Goal: Task Accomplishment & Management: Manage account settings

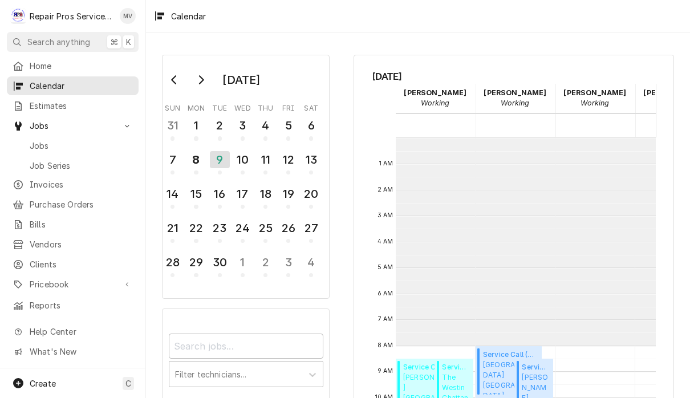
scroll to position [208, 0]
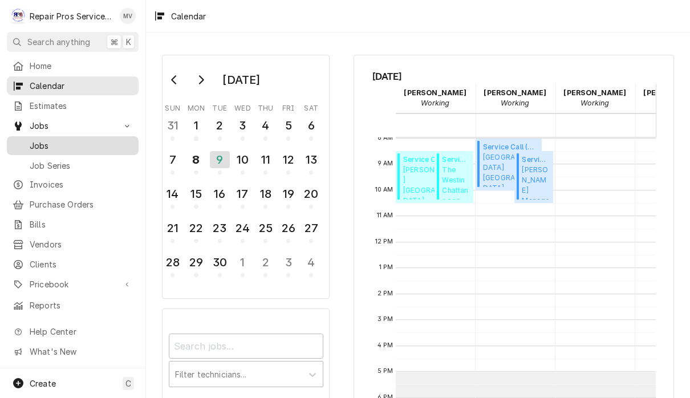
click at [41, 147] on div "Jobs" at bounding box center [72, 146] width 127 height 14
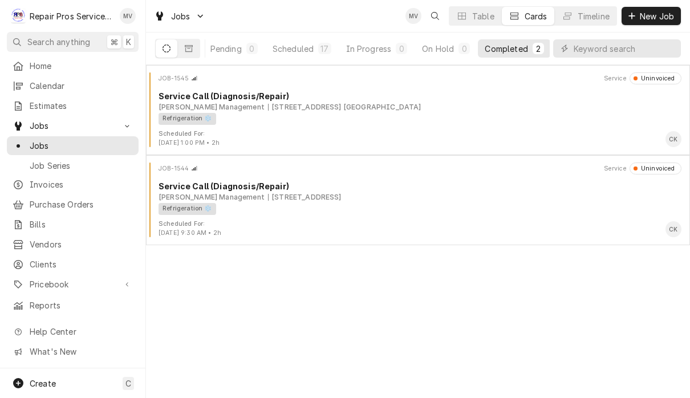
scroll to position [0, 70]
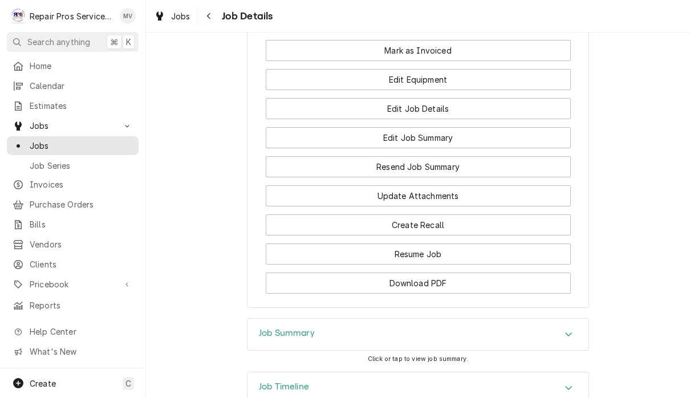
scroll to position [918, 0]
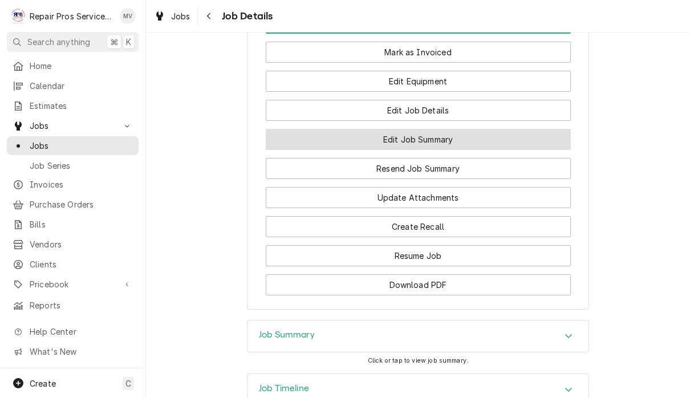
click at [468, 143] on button "Edit Job Summary" at bounding box center [418, 139] width 305 height 21
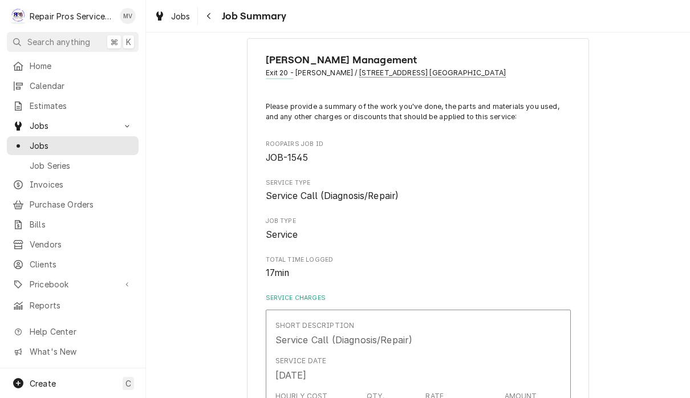
scroll to position [23, 0]
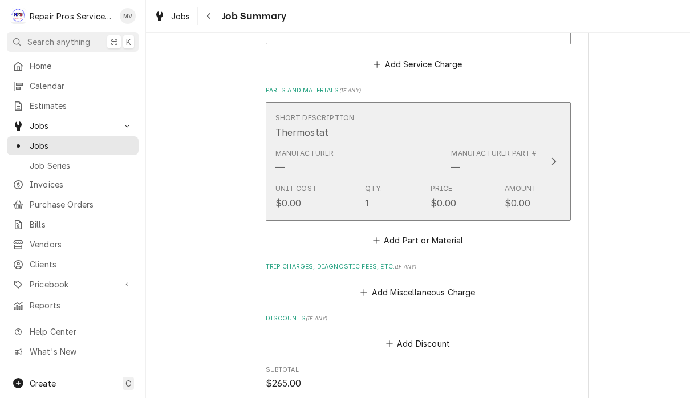
click at [561, 151] on button "Short Description Thermostat Manufacturer — Manufacturer Part # — Unit Cost $0.…" at bounding box center [418, 161] width 305 height 119
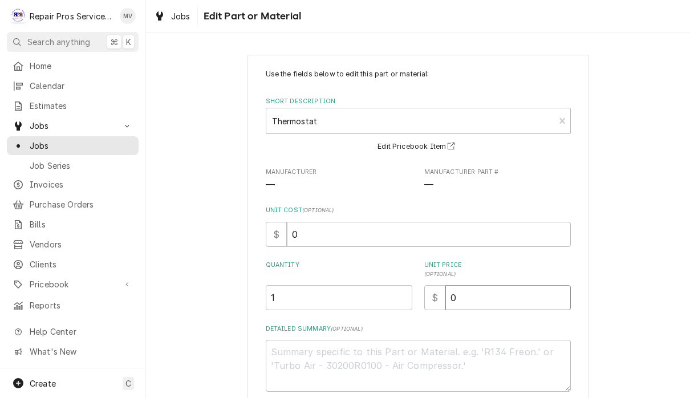
click at [492, 295] on input "0" at bounding box center [507, 297] width 125 height 25
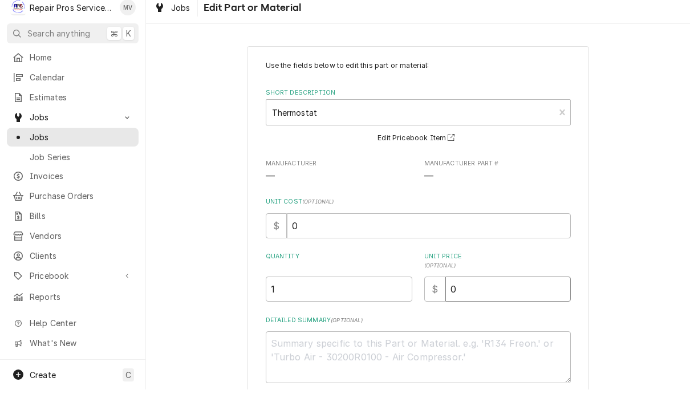
type textarea "x"
type input "1"
type textarea "x"
type input "12"
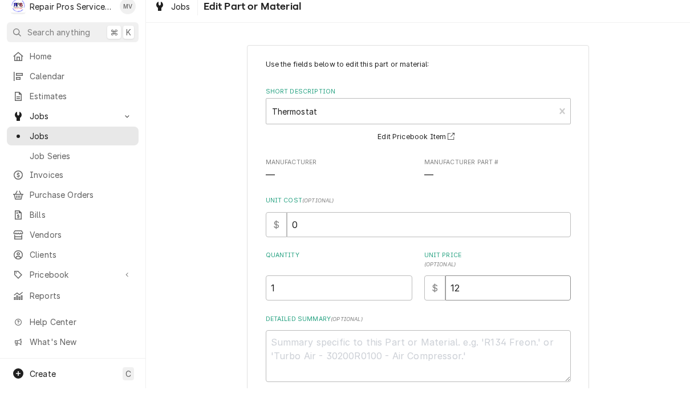
type textarea "x"
type input "121"
type textarea "x"
type input "121.2"
type textarea "x"
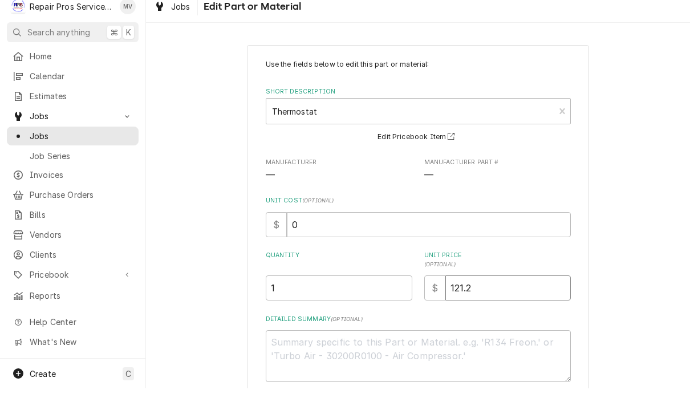
type input "121.28"
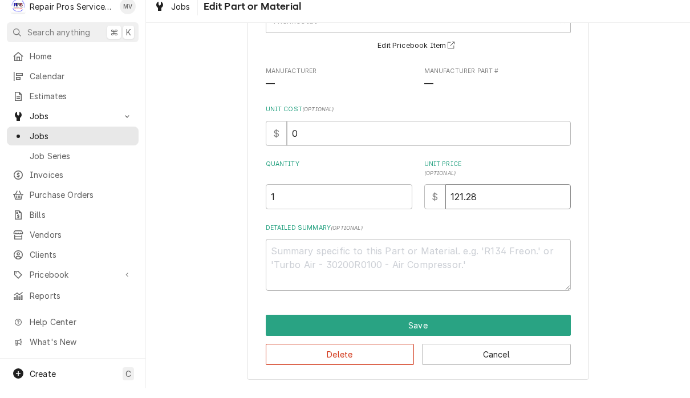
scroll to position [91, 0]
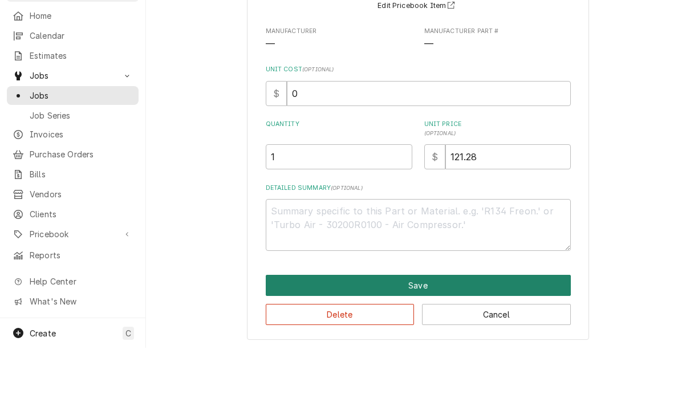
click at [440, 325] on button "Save" at bounding box center [418, 335] width 305 height 21
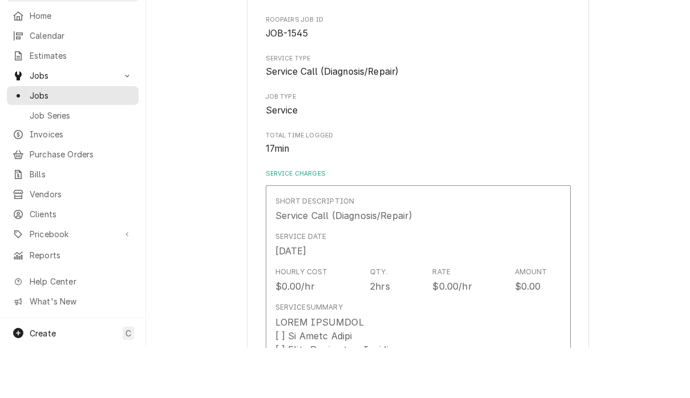
type textarea "x"
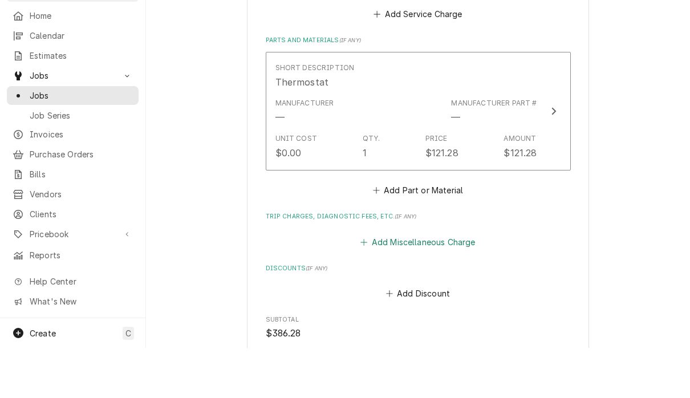
click at [442, 284] on button "Add Miscellaneous Charge" at bounding box center [418, 292] width 119 height 16
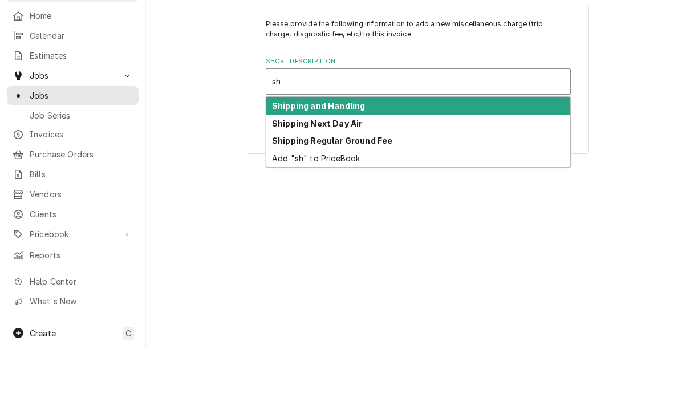
click at [384, 147] on div "Shipping and Handling" at bounding box center [418, 156] width 304 height 18
type input "sh"
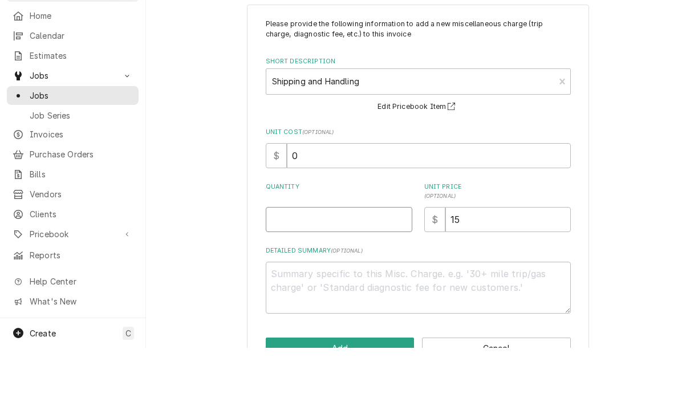
click at [341, 257] on input "Quantity" at bounding box center [339, 269] width 147 height 25
type textarea "x"
type input "1"
click at [478, 257] on input "15" at bounding box center [507, 269] width 125 height 25
type textarea "x"
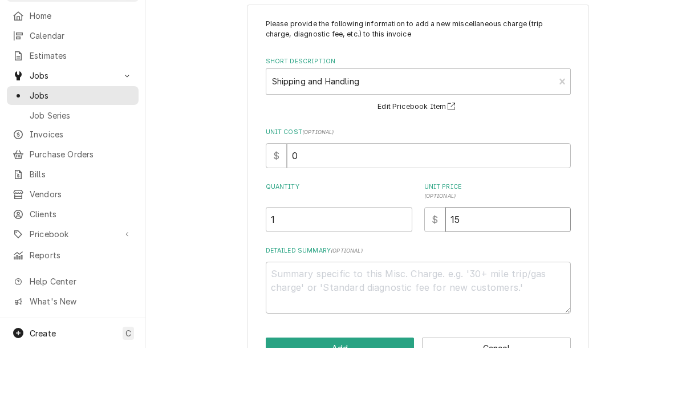
type input "1"
type textarea "x"
type input "3"
type textarea "x"
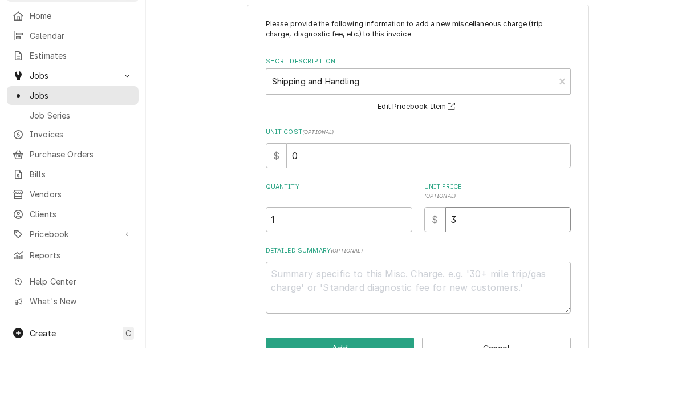
type input "35"
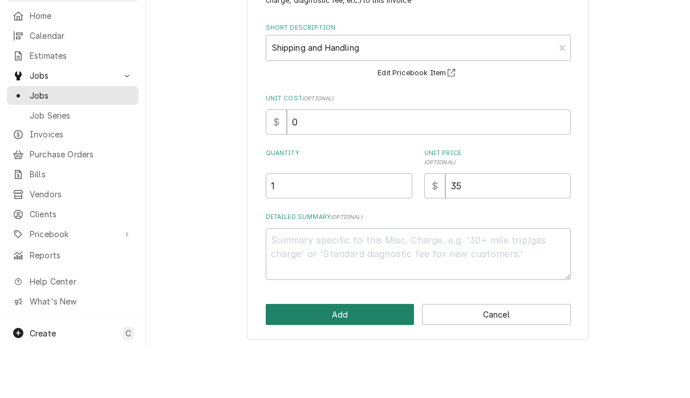
click at [352, 354] on button "Add" at bounding box center [340, 364] width 149 height 21
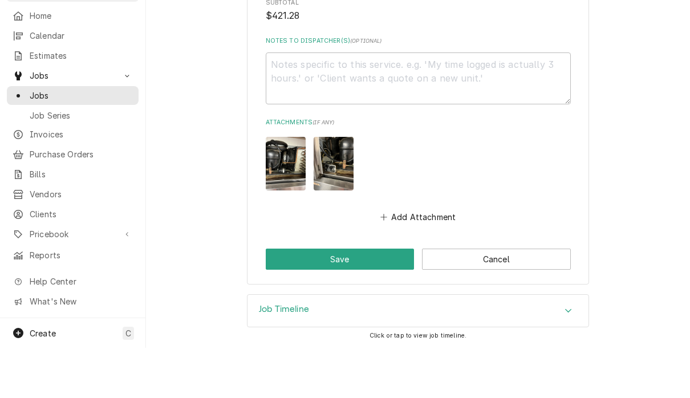
scroll to position [1313, 0]
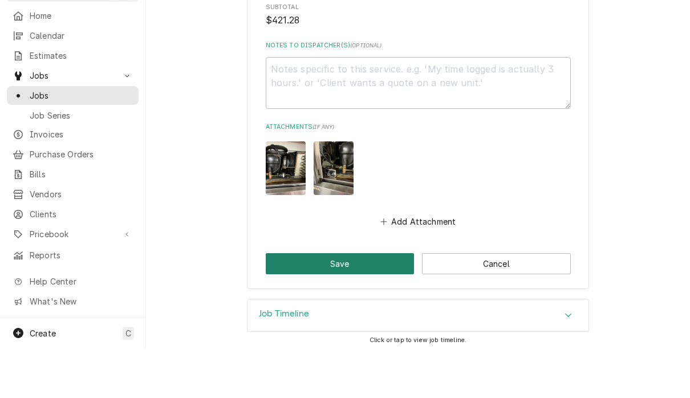
click at [364, 303] on button "Save" at bounding box center [340, 313] width 149 height 21
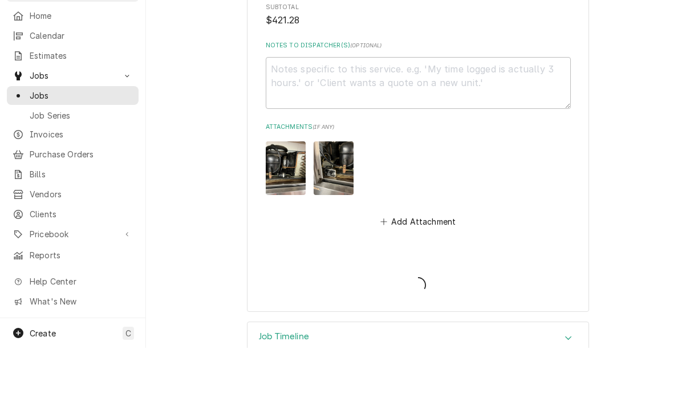
type textarea "x"
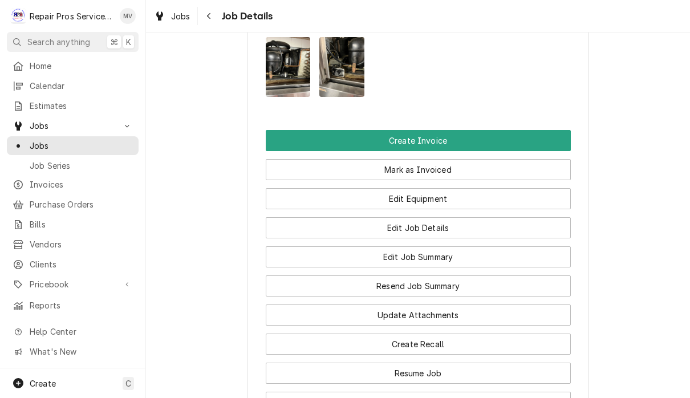
scroll to position [803, 0]
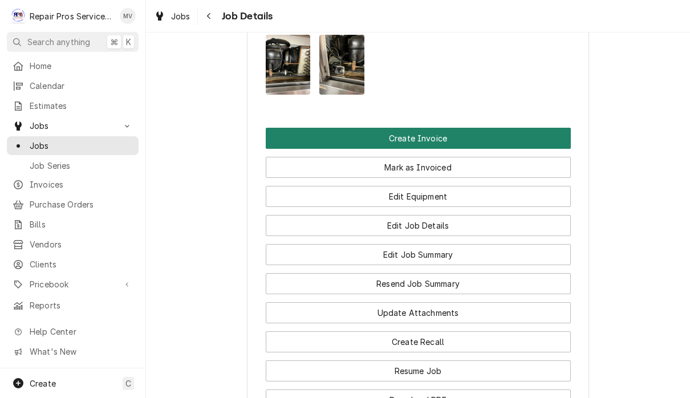
click at [445, 133] on button "Create Invoice" at bounding box center [418, 138] width 305 height 21
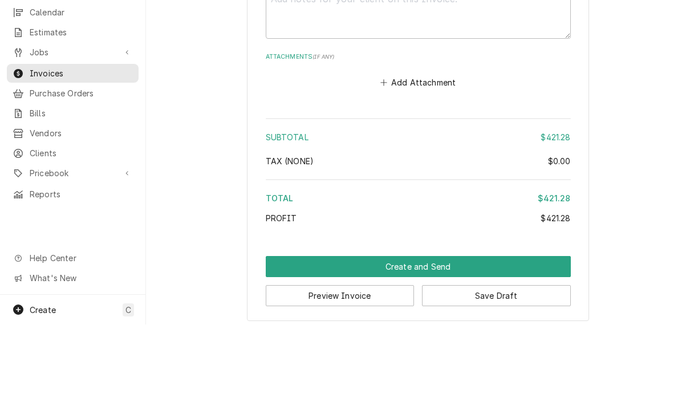
scroll to position [1, 0]
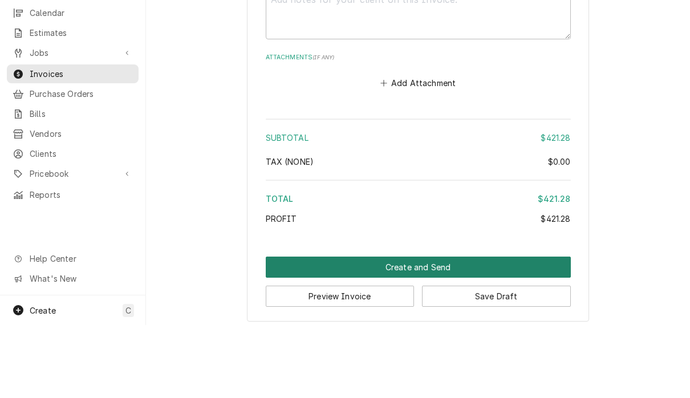
click at [429, 330] on button "Create and Send" at bounding box center [418, 340] width 305 height 21
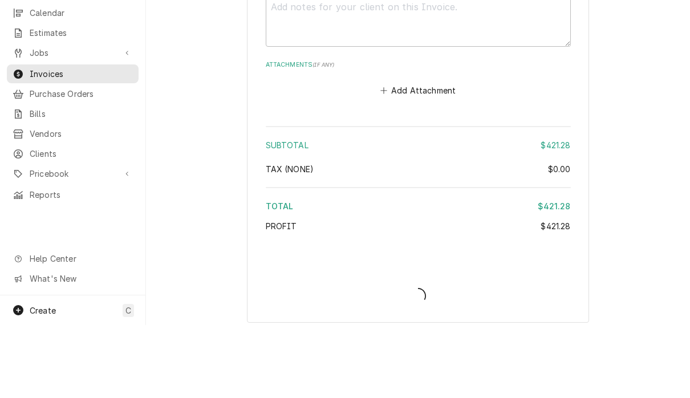
type textarea "x"
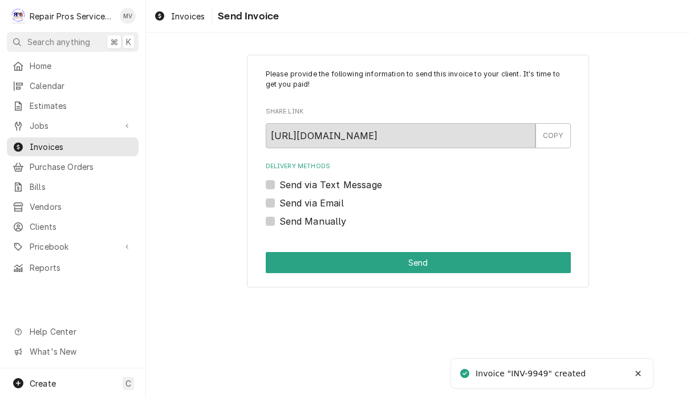
click at [279, 217] on label "Send Manually" at bounding box center [312, 221] width 67 height 14
click at [279, 217] on input "Send Manually" at bounding box center [431, 226] width 305 height 25
checkbox input "true"
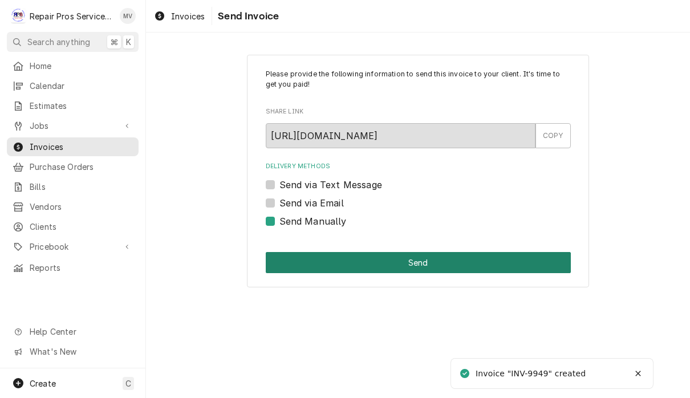
click at [435, 264] on button "Send" at bounding box center [418, 262] width 305 height 21
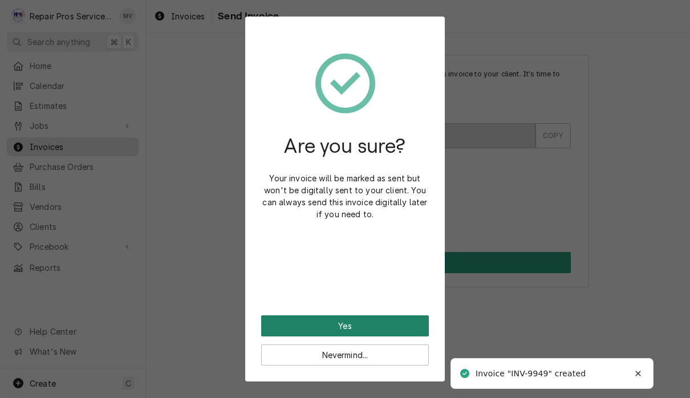
click at [404, 320] on button "Yes" at bounding box center [345, 325] width 168 height 21
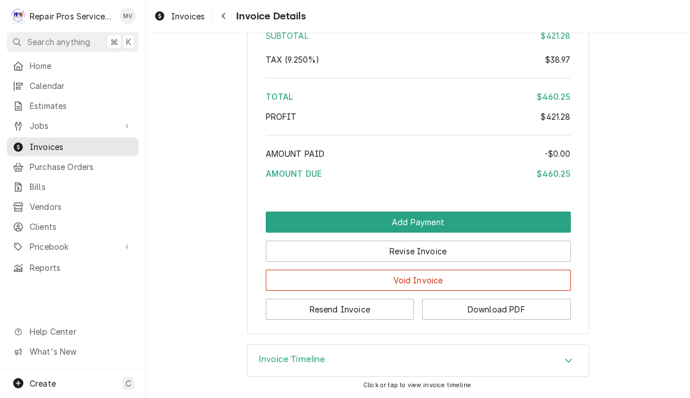
scroll to position [1945, 0]
click at [399, 310] on button "Resend Invoice" at bounding box center [340, 309] width 149 height 21
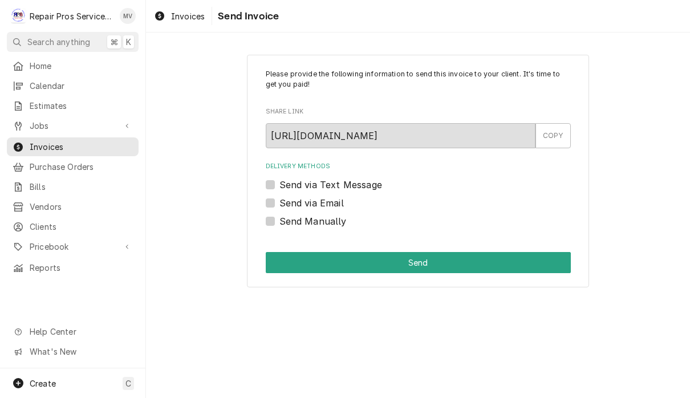
click at [327, 203] on label "Send via Email" at bounding box center [311, 203] width 64 height 14
click at [327, 203] on input "Send via Email" at bounding box center [431, 208] width 305 height 25
checkbox input "true"
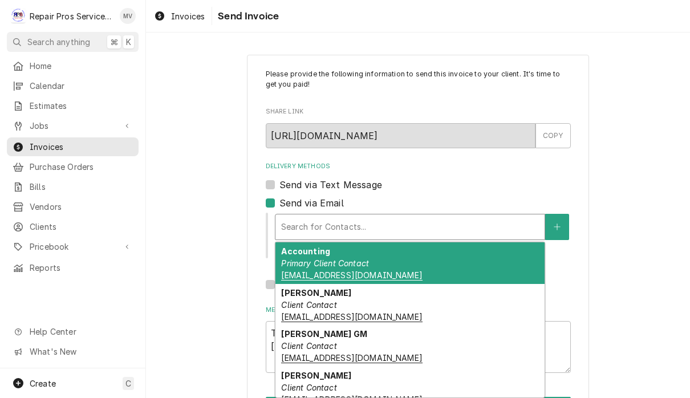
click at [413, 267] on div "Accounting Primary Client Contact khcle10@msn.com" at bounding box center [409, 263] width 269 height 42
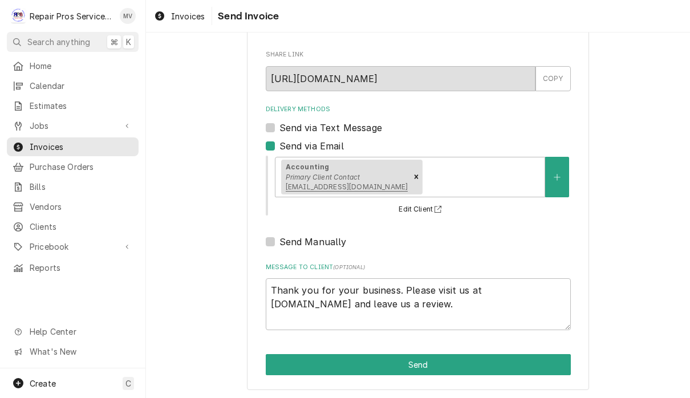
scroll to position [56, 0]
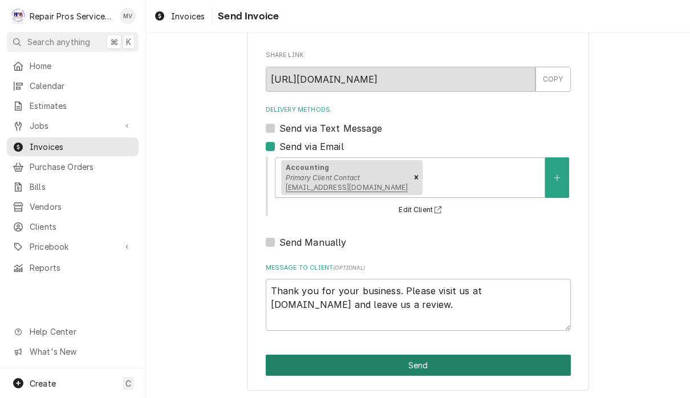
click at [435, 363] on button "Send" at bounding box center [418, 365] width 305 height 21
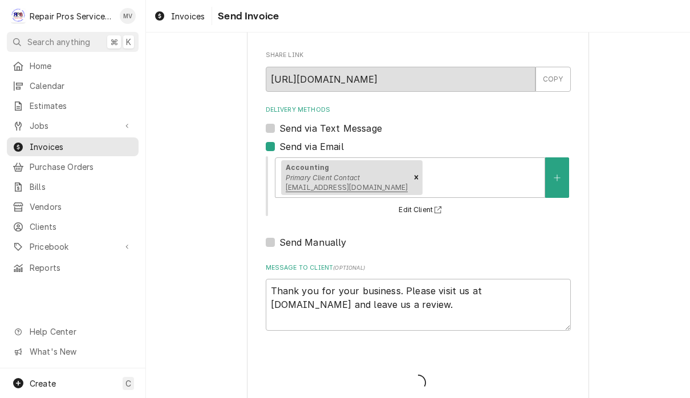
type textarea "x"
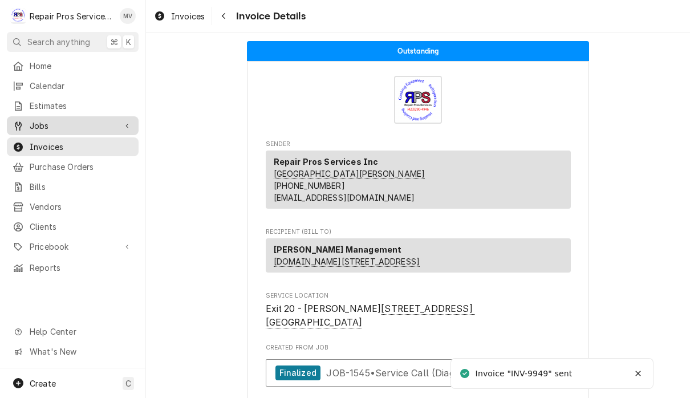
click at [26, 120] on div "Jobs" at bounding box center [64, 126] width 103 height 12
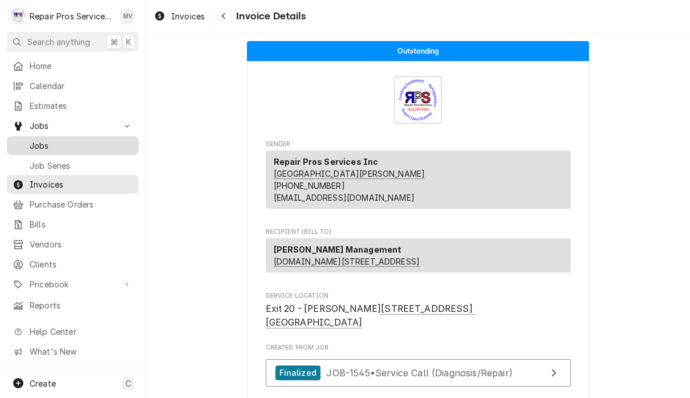
click at [28, 140] on div "Jobs" at bounding box center [73, 146] width 120 height 12
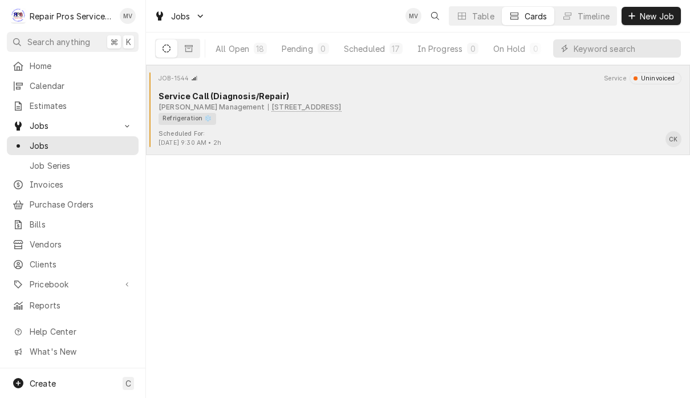
click at [435, 122] on div "Refrigeration ❄️" at bounding box center [416, 119] width 515 height 12
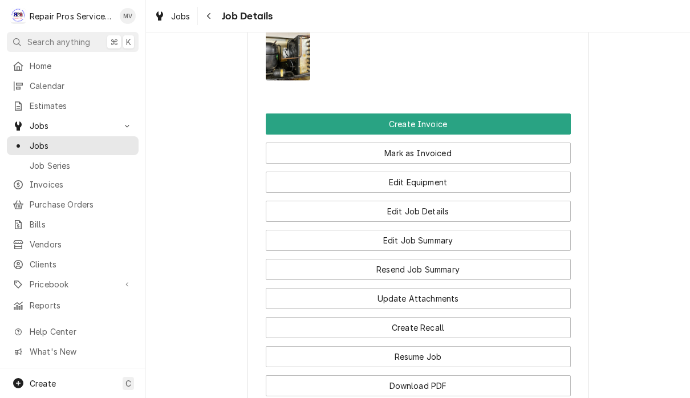
scroll to position [800, 0]
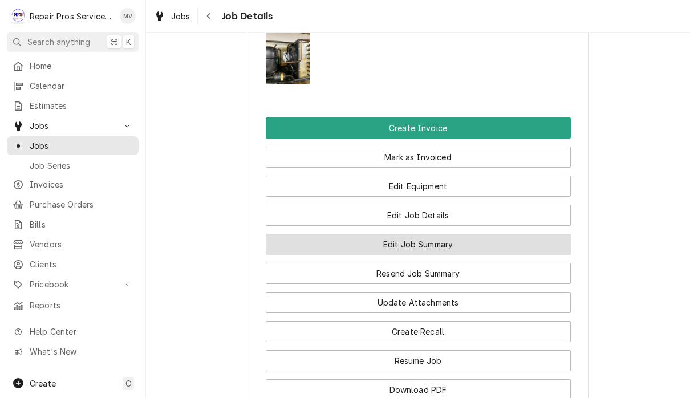
click at [315, 255] on button "Edit Job Summary" at bounding box center [418, 244] width 305 height 21
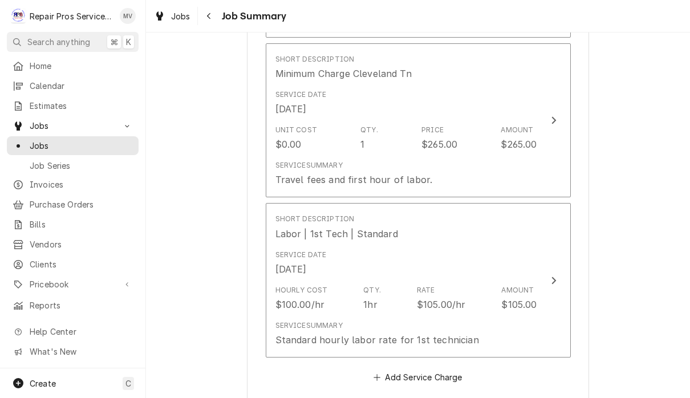
scroll to position [771, 0]
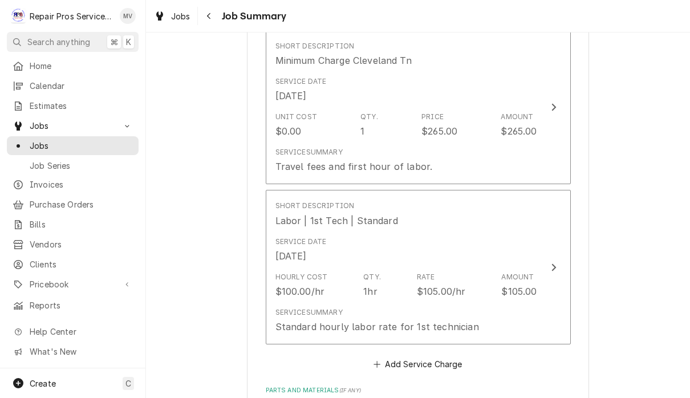
click at [599, 300] on div "[PERSON_NAME] Management 25th Street - McDonalds / [STREET_ADDRESS] Please prov…" at bounding box center [418, 179] width 544 height 1813
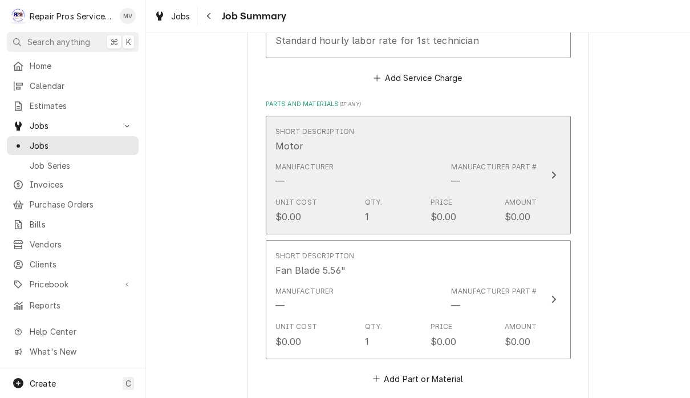
click at [549, 178] on div "Update Line Item" at bounding box center [553, 175] width 15 height 14
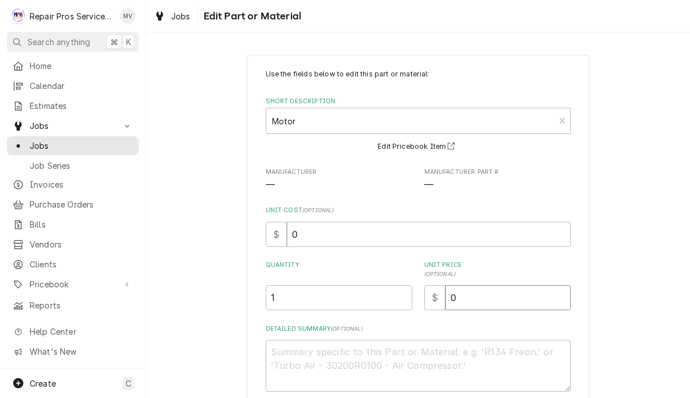
click at [475, 298] on input "0" at bounding box center [507, 297] width 125 height 25
type textarea "x"
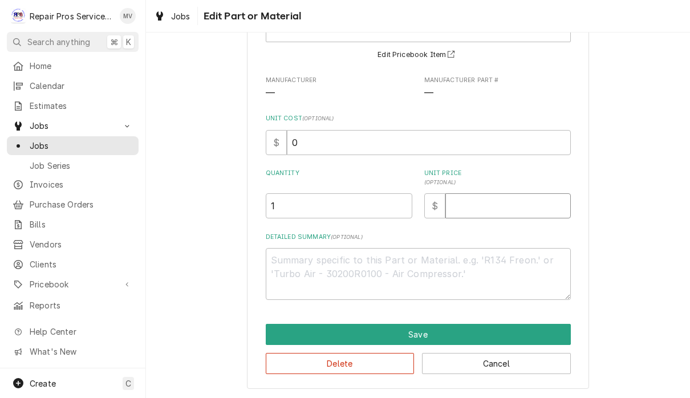
scroll to position [91, 0]
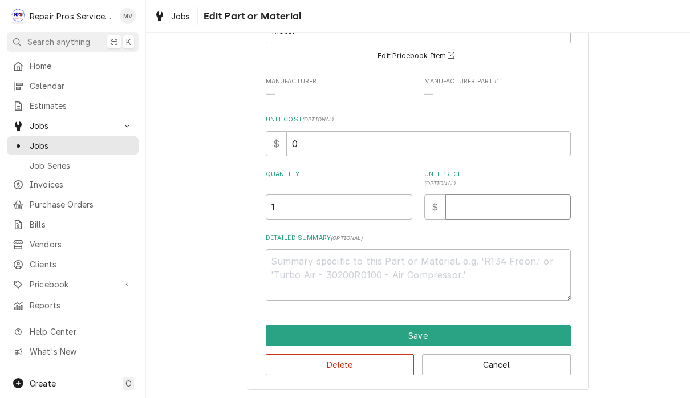
type textarea "x"
type input "1"
type textarea "x"
type input "16"
type textarea "x"
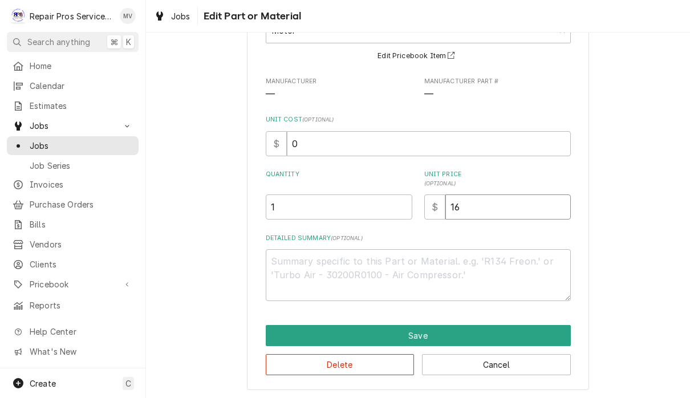
type input "168"
type textarea "x"
type input "168.6"
type textarea "x"
type input "168.61"
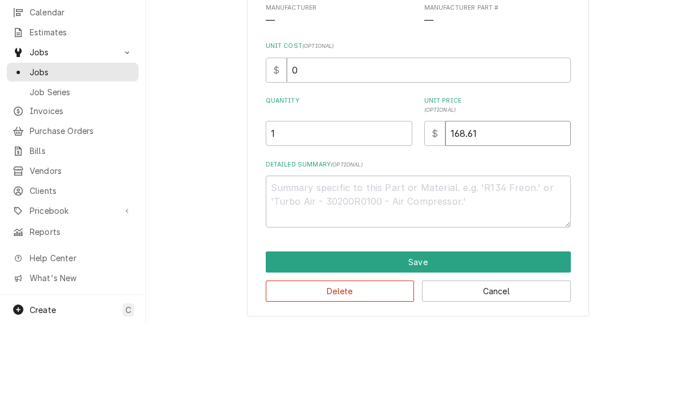
scroll to position [1, 0]
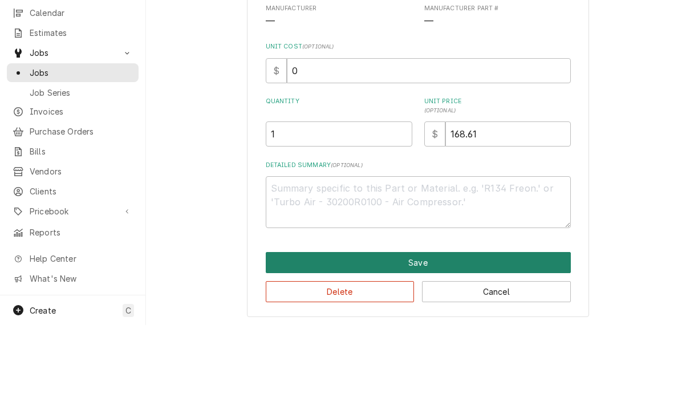
click at [424, 325] on button "Save" at bounding box center [418, 335] width 305 height 21
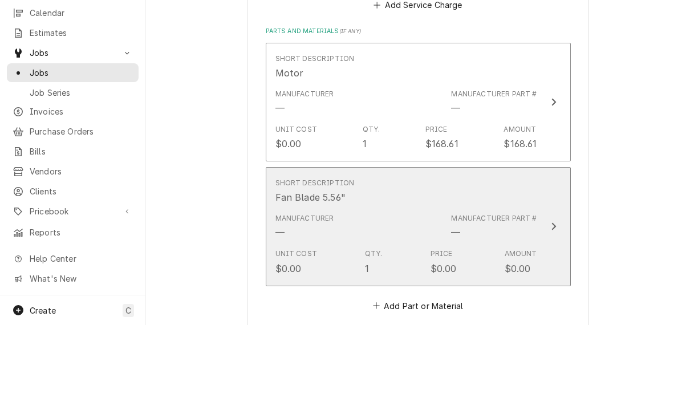
click at [551, 295] on icon "Update Line Item" at bounding box center [554, 299] width 6 height 9
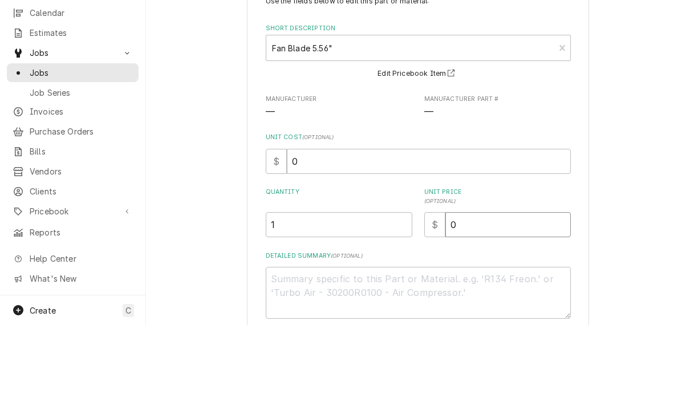
click at [480, 285] on input "0" at bounding box center [507, 297] width 125 height 25
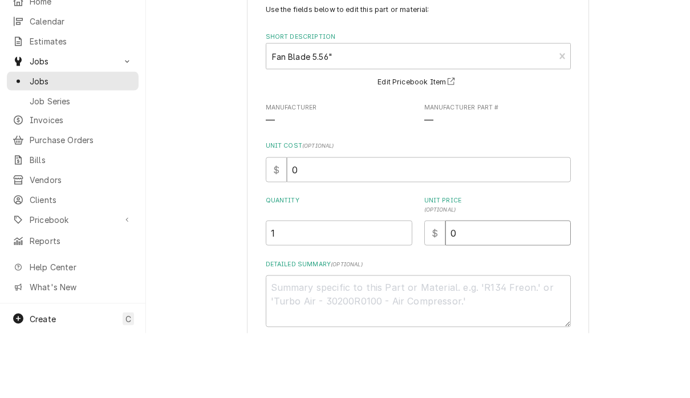
type textarea "x"
type input "4"
type textarea "x"
type input "41"
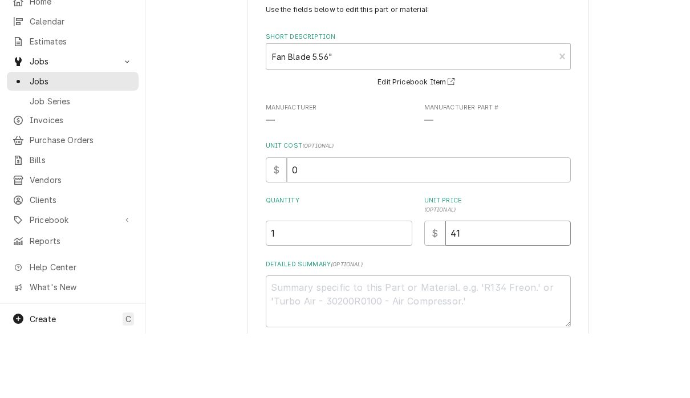
type textarea "x"
type input "41.9"
type textarea "x"
type input "41.94"
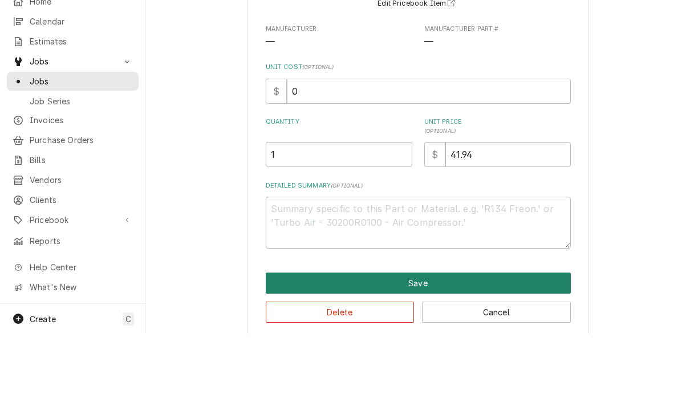
click at [459, 337] on button "Save" at bounding box center [418, 347] width 305 height 21
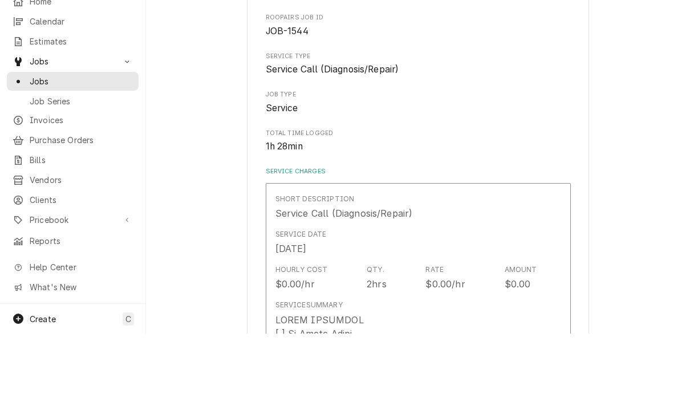
type textarea "x"
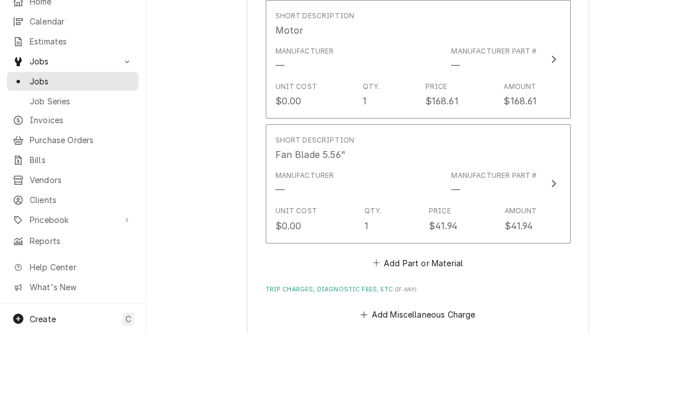
scroll to position [1127, 0]
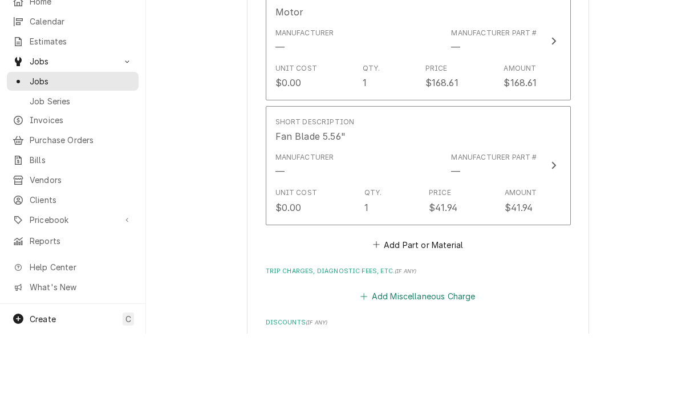
click at [443, 353] on button "Add Miscellaneous Charge" at bounding box center [418, 361] width 119 height 16
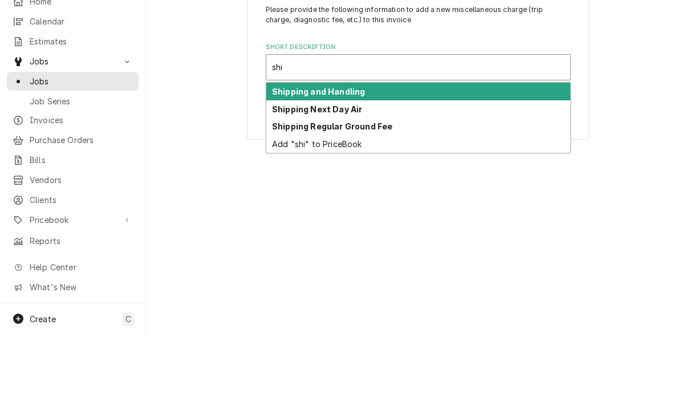
click at [378, 147] on div "Shipping and Handling" at bounding box center [418, 156] width 304 height 18
type input "shi"
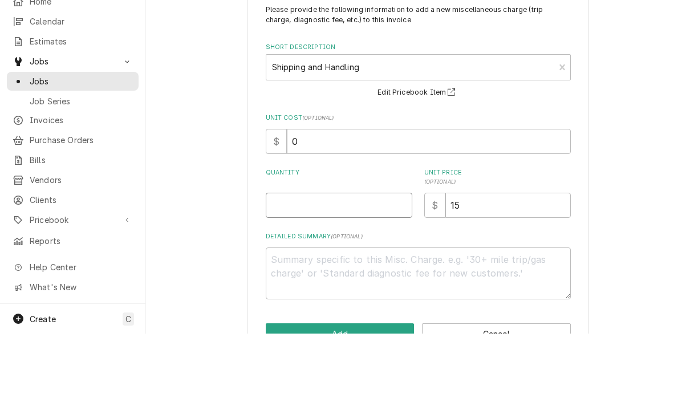
click at [353, 257] on input "Quantity" at bounding box center [339, 269] width 147 height 25
type textarea "x"
type input "1"
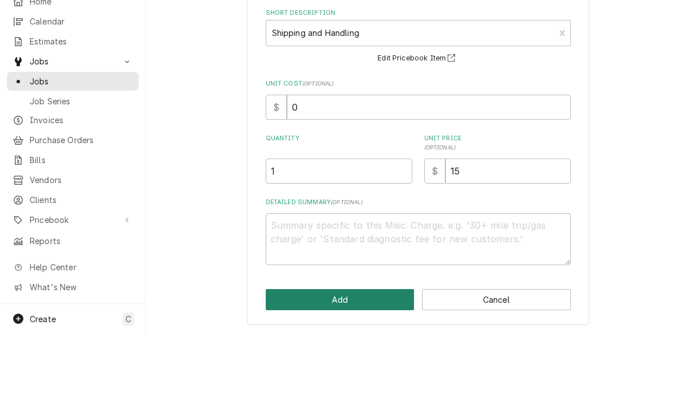
click at [361, 354] on button "Add" at bounding box center [340, 364] width 149 height 21
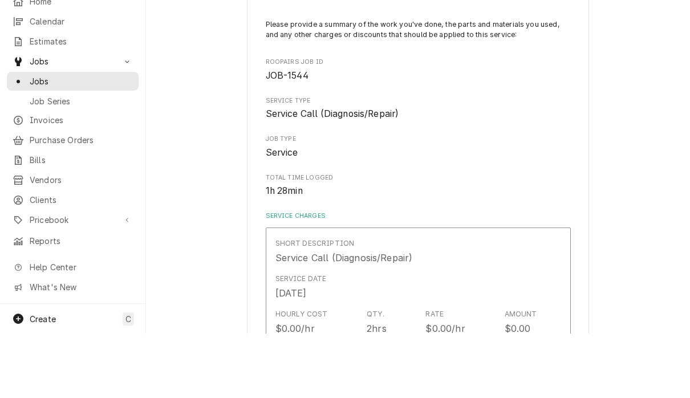
scroll to position [1127, 0]
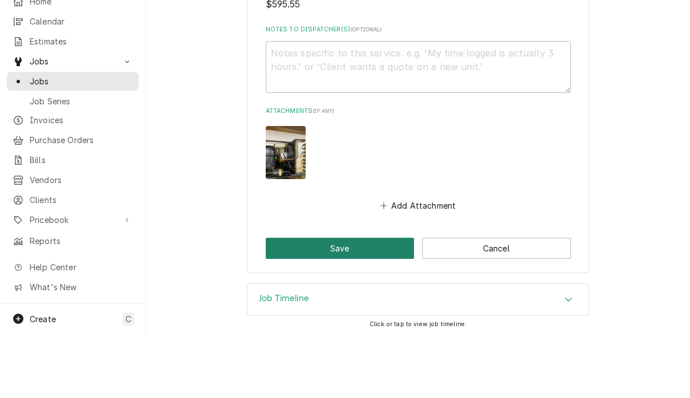
click at [346, 302] on button "Save" at bounding box center [340, 312] width 149 height 21
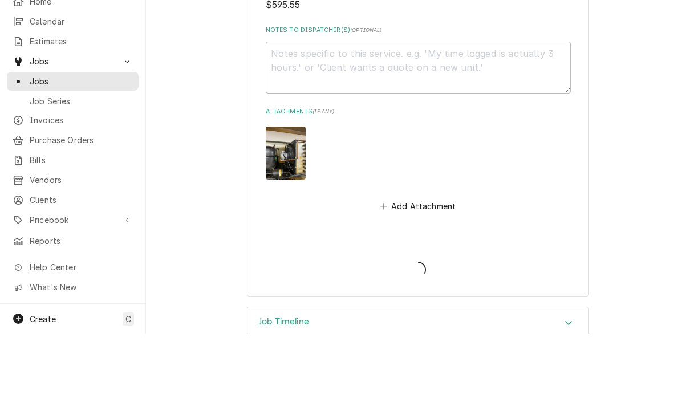
type textarea "x"
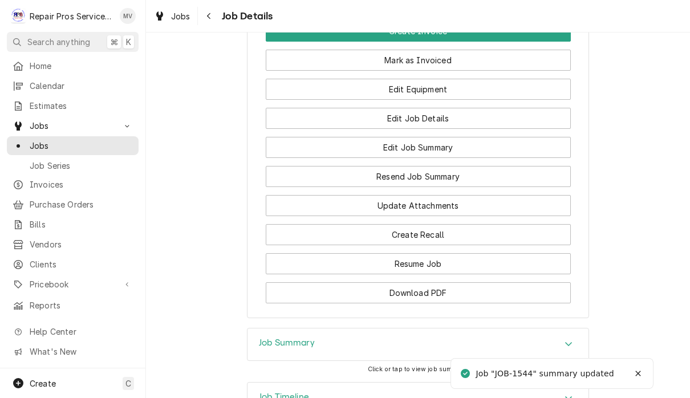
scroll to position [895, 0]
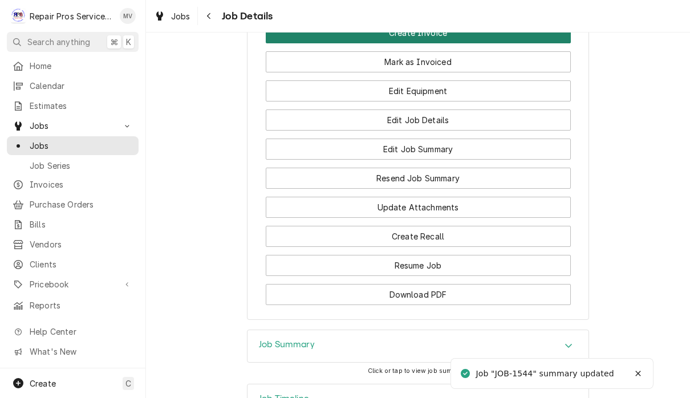
click at [465, 43] on button "Create Invoice" at bounding box center [418, 32] width 305 height 21
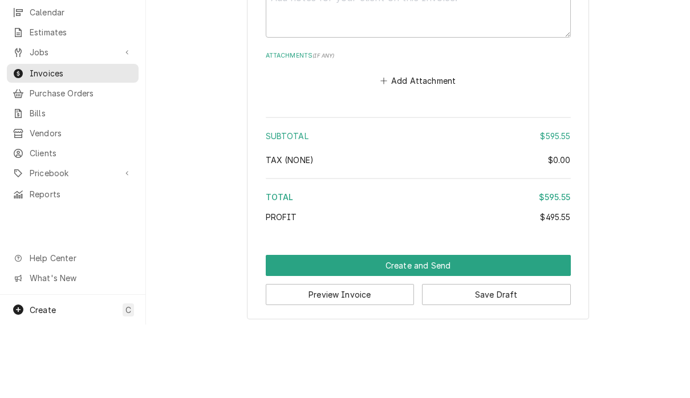
scroll to position [1, 0]
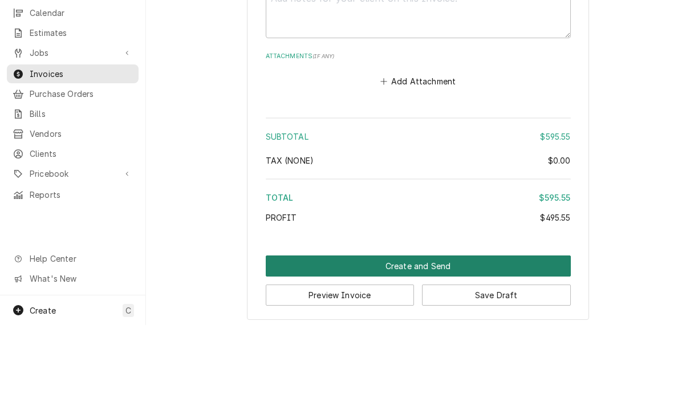
click at [437, 329] on button "Create and Send" at bounding box center [418, 339] width 305 height 21
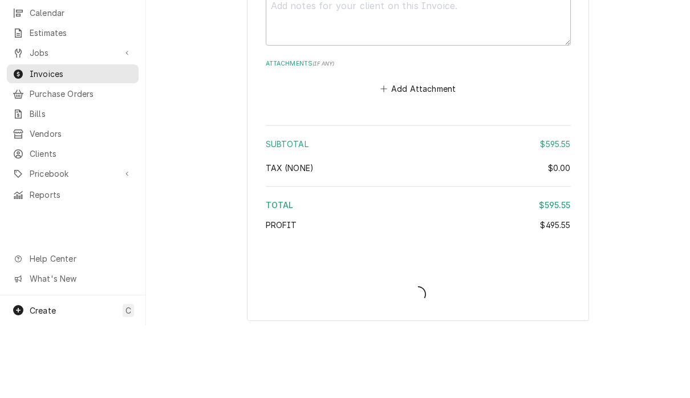
type textarea "x"
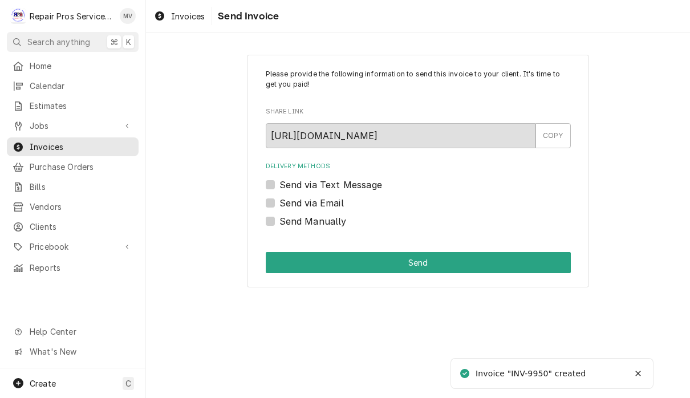
click at [338, 225] on label "Send Manually" at bounding box center [312, 221] width 67 height 14
click at [338, 225] on input "Send Manually" at bounding box center [431, 226] width 305 height 25
checkbox input "true"
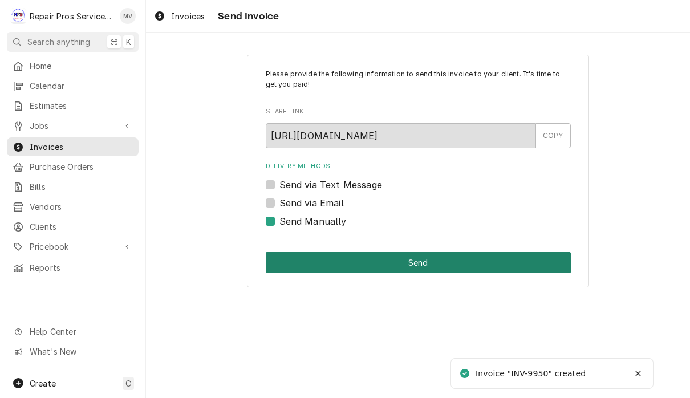
click at [442, 264] on button "Send" at bounding box center [418, 262] width 305 height 21
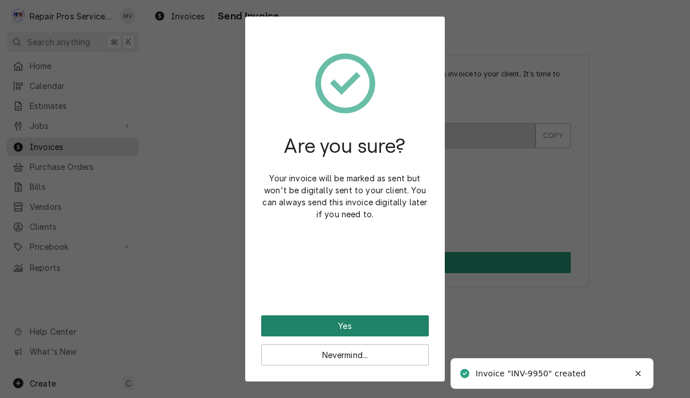
click at [383, 331] on button "Yes" at bounding box center [345, 325] width 168 height 21
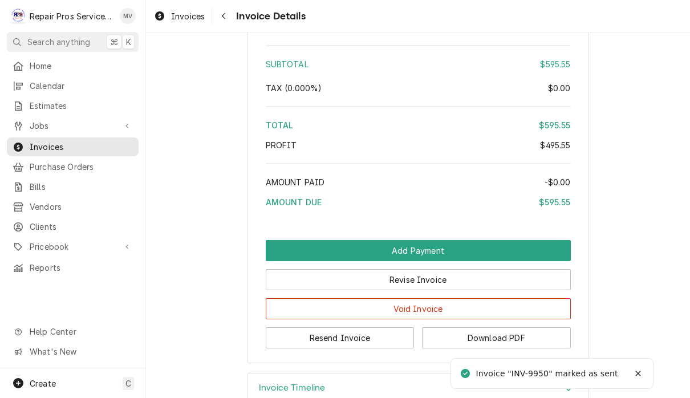
scroll to position [2200, 0]
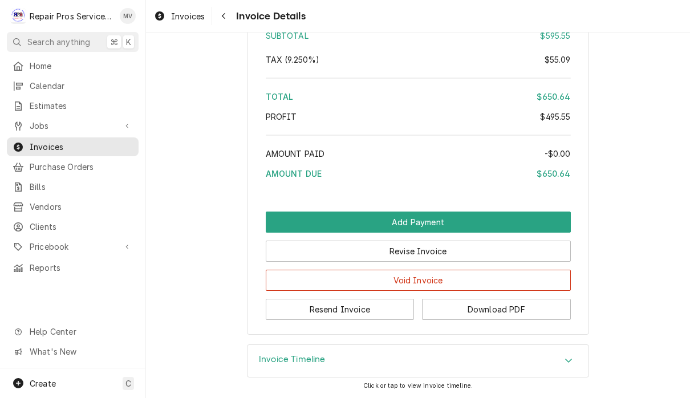
scroll to position [2253, 0]
click at [393, 310] on button "Resend Invoice" at bounding box center [340, 309] width 149 height 21
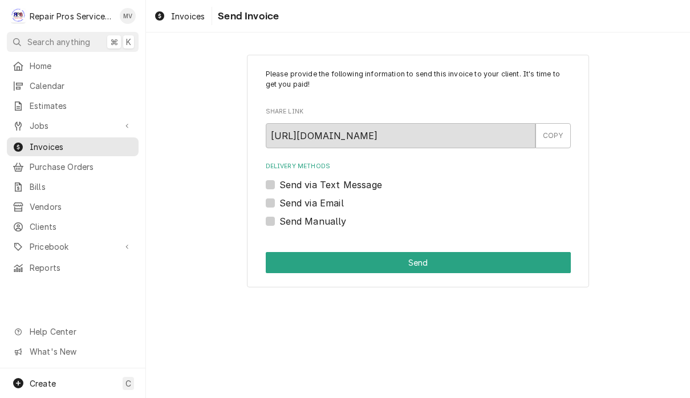
click at [335, 203] on label "Send via Email" at bounding box center [311, 203] width 64 height 14
click at [335, 203] on input "Send via Email" at bounding box center [431, 208] width 305 height 25
checkbox input "true"
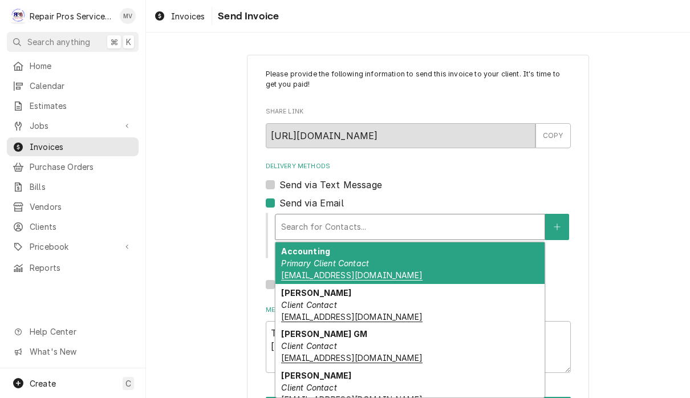
click at [372, 265] on div "Accounting Primary Client Contact khcle10@msn.com" at bounding box center [409, 263] width 269 height 42
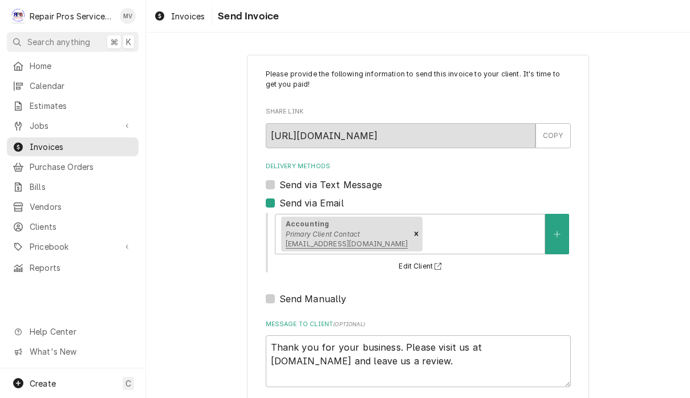
click at [601, 299] on div "Please provide the following information to send this invoice to your client. I…" at bounding box center [418, 250] width 544 height 412
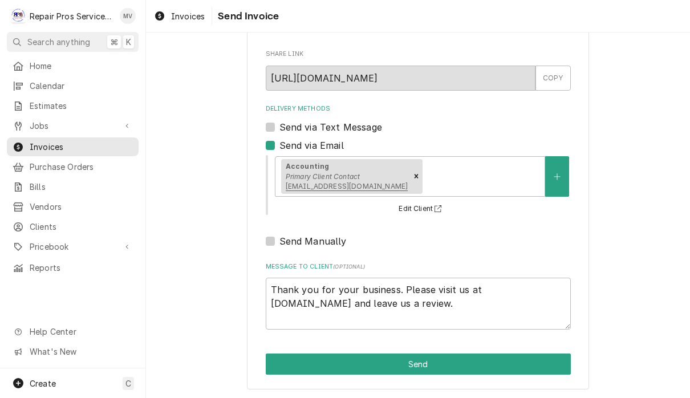
scroll to position [56, 0]
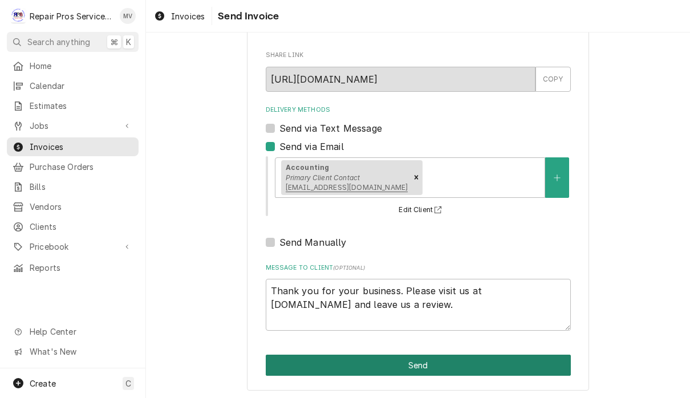
click at [427, 367] on button "Send" at bounding box center [418, 365] width 305 height 21
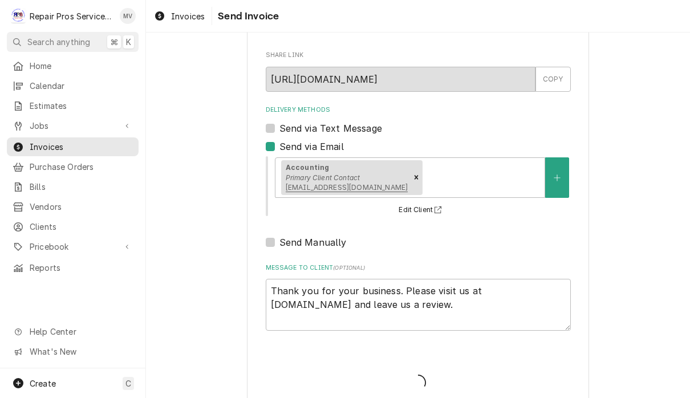
type textarea "x"
